Goal: Task Accomplishment & Management: Use online tool/utility

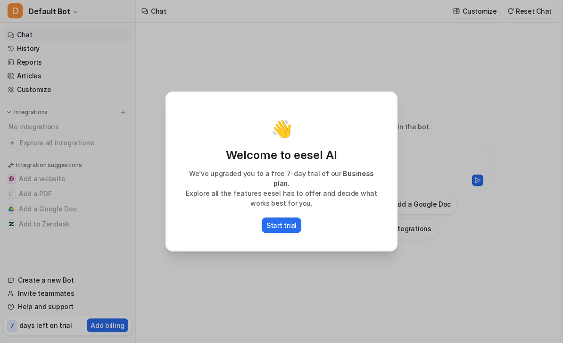
click at [293, 220] on p "Start trial" at bounding box center [281, 225] width 30 height 10
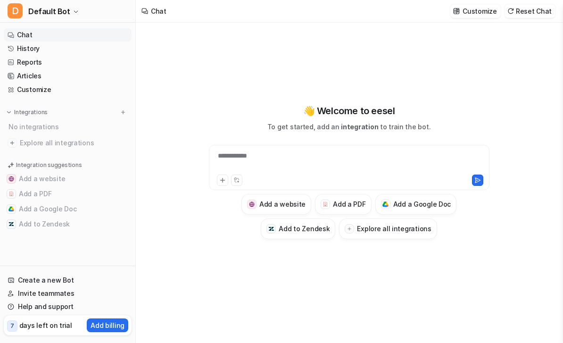
click at [58, 17] on span "Default Bot" at bounding box center [49, 11] width 42 height 13
click at [59, 10] on span "Default Bot" at bounding box center [49, 11] width 42 height 13
type textarea "**********"
click at [25, 164] on p "Integration suggestions" at bounding box center [49, 165] width 66 height 8
click at [22, 146] on span "Explore all integrations" at bounding box center [74, 142] width 108 height 15
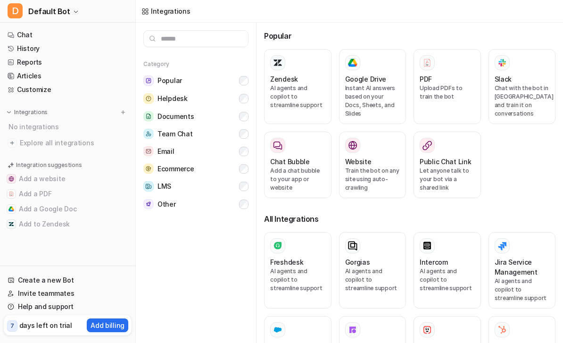
click at [164, 38] on input "text" at bounding box center [195, 38] width 105 height 17
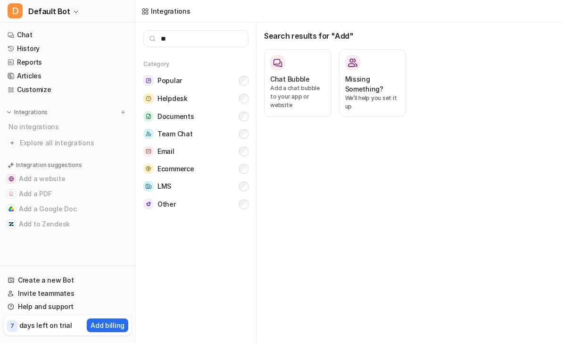
type input "*"
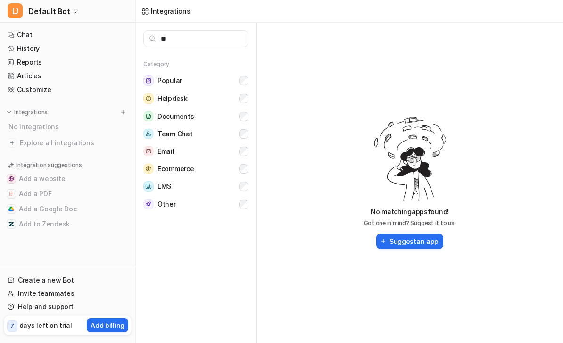
type input "*"
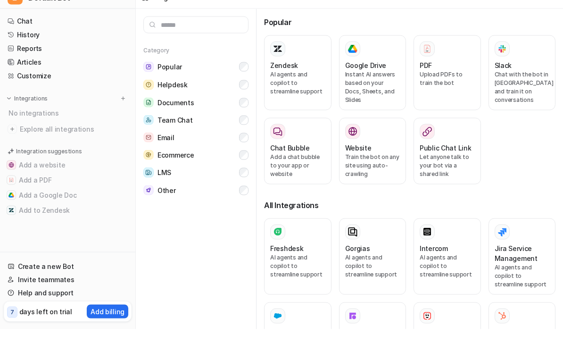
click at [16, 83] on link "Customize" at bounding box center [68, 89] width 128 height 13
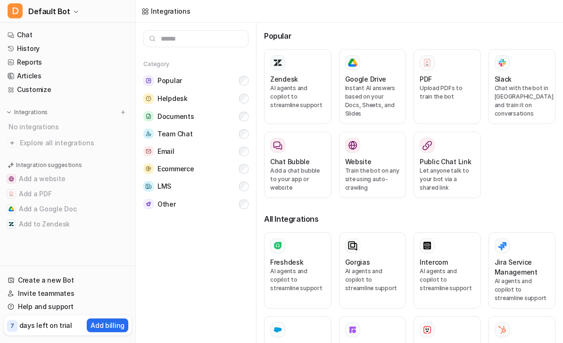
click at [20, 79] on link "Articles" at bounding box center [68, 75] width 128 height 13
